Goal: Information Seeking & Learning: Learn about a topic

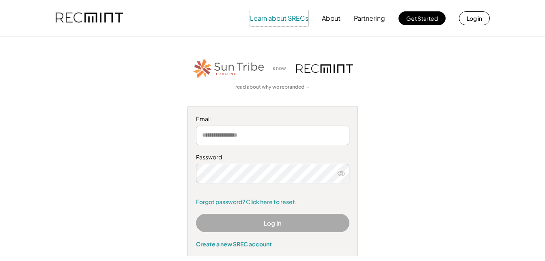
click at [263, 19] on button "Learn about SRECs" at bounding box center [279, 18] width 58 height 16
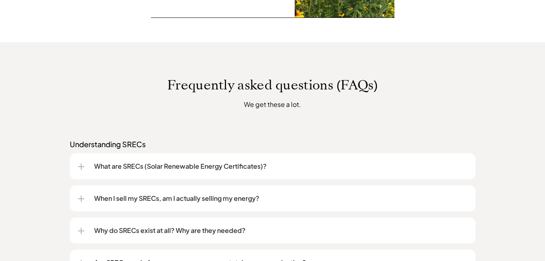
scroll to position [562, 0]
click at [182, 162] on p "What are SRECs (Solar Renewable Energy Certificates)?" at bounding box center [281, 166] width 374 height 10
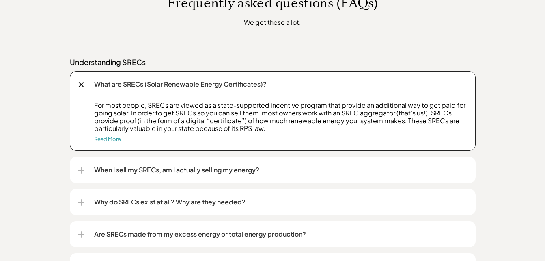
scroll to position [645, 0]
click at [165, 167] on p "When I sell my SRECs, am I actually selling my energy?" at bounding box center [281, 169] width 374 height 10
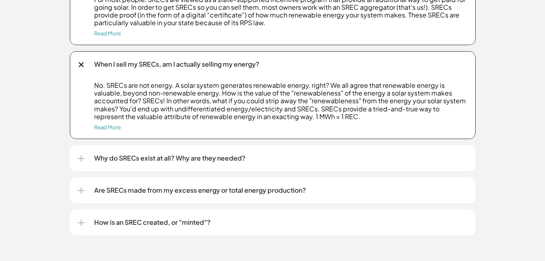
scroll to position [750, 0]
click at [156, 224] on p "How is an SREC created, or "minted"?" at bounding box center [281, 222] width 374 height 10
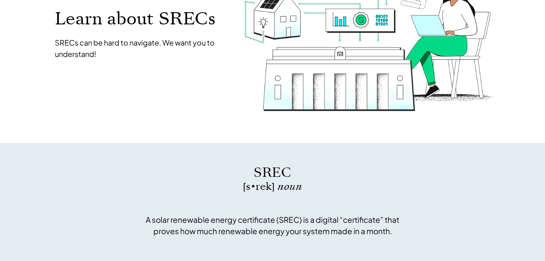
scroll to position [0, 0]
